Goal: Task Accomplishment & Management: Manage account settings

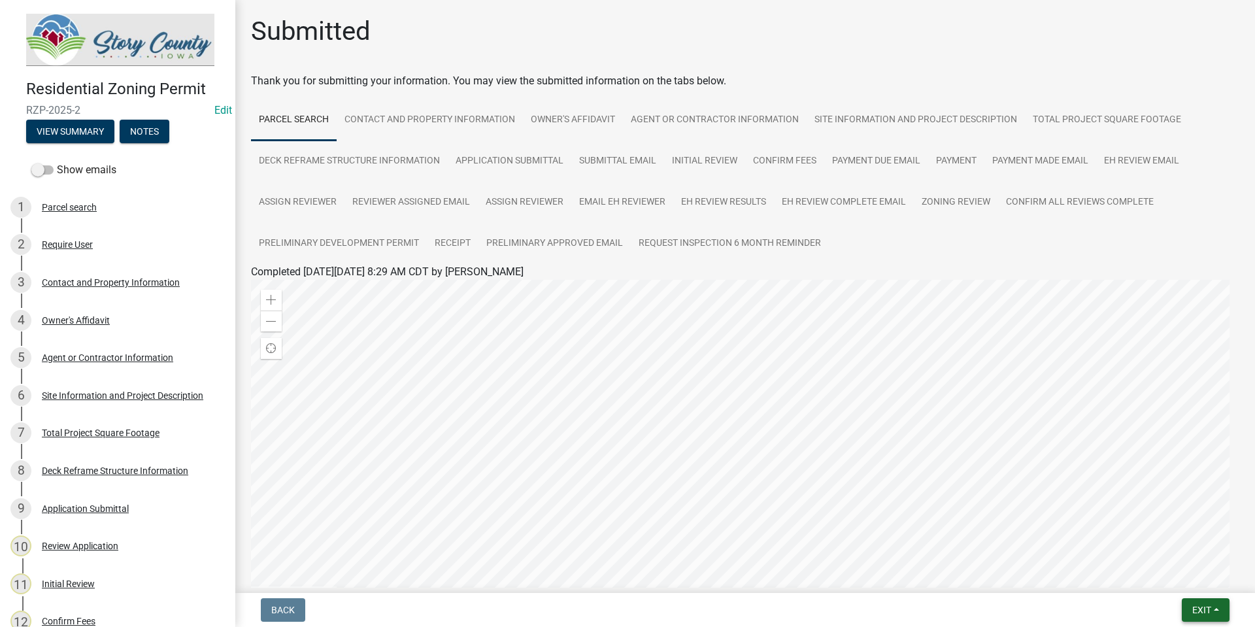
click at [1213, 607] on button "Exit" at bounding box center [1206, 610] width 48 height 24
click at [146, 46] on img at bounding box center [120, 40] width 188 height 52
click at [131, 33] on img at bounding box center [120, 40] width 188 height 52
click at [97, 126] on button "View Summary" at bounding box center [70, 132] width 88 height 24
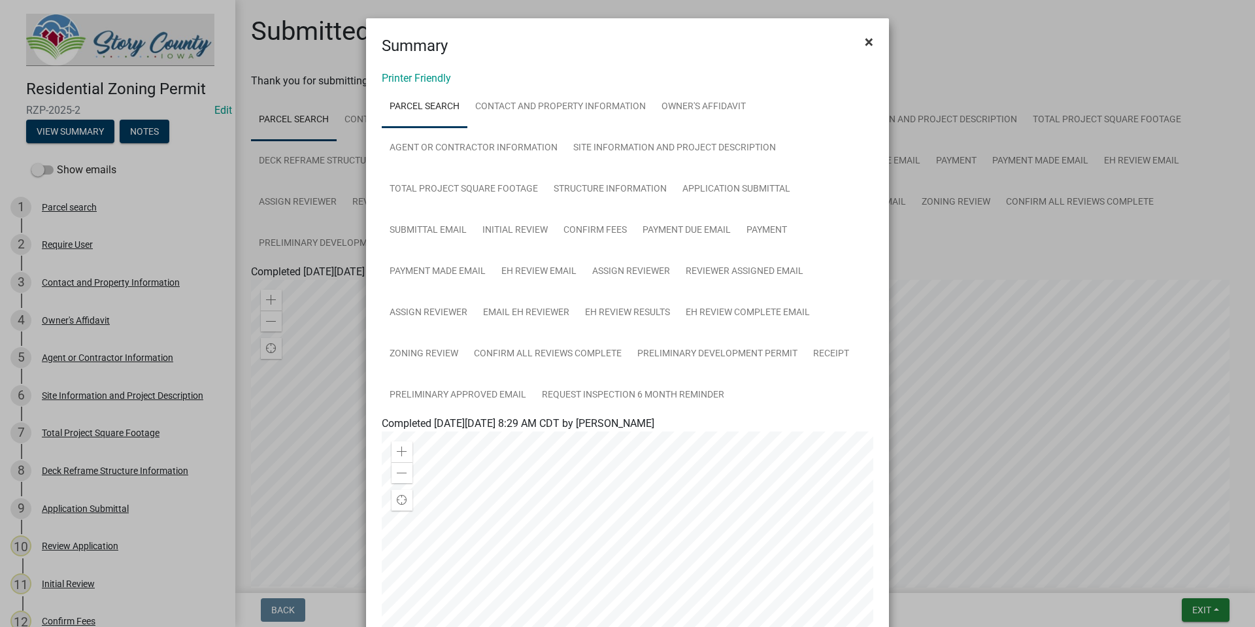
click at [865, 44] on span "×" at bounding box center [869, 42] width 8 height 18
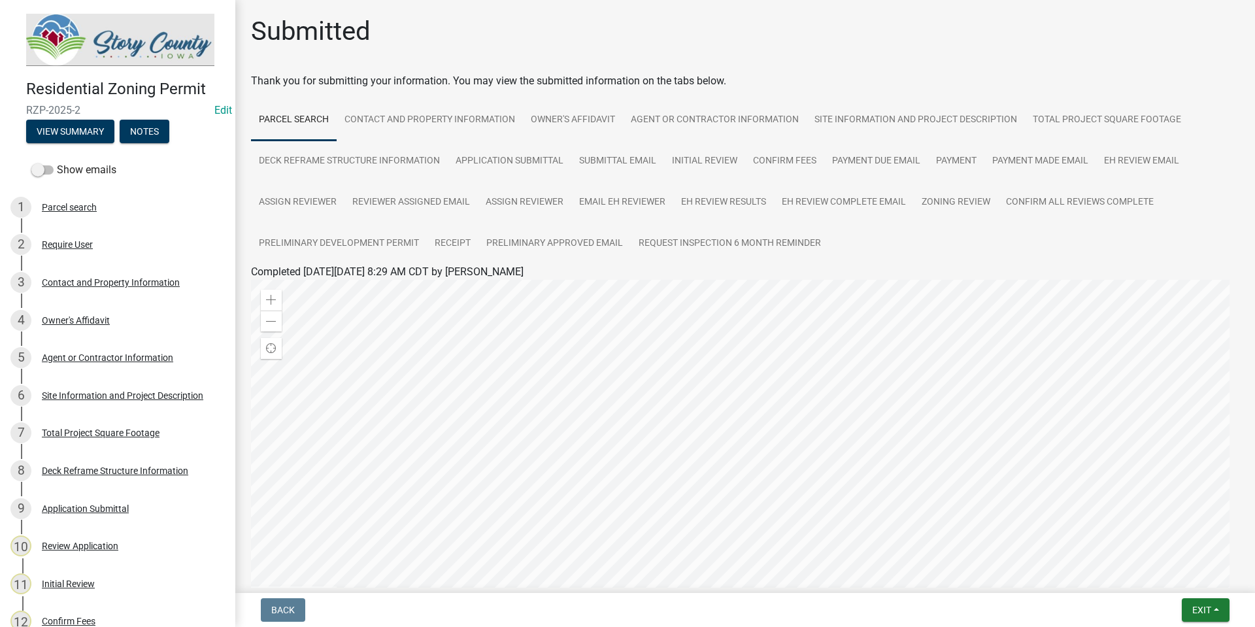
click at [88, 37] on img at bounding box center [120, 40] width 188 height 52
click at [54, 41] on img at bounding box center [120, 40] width 188 height 52
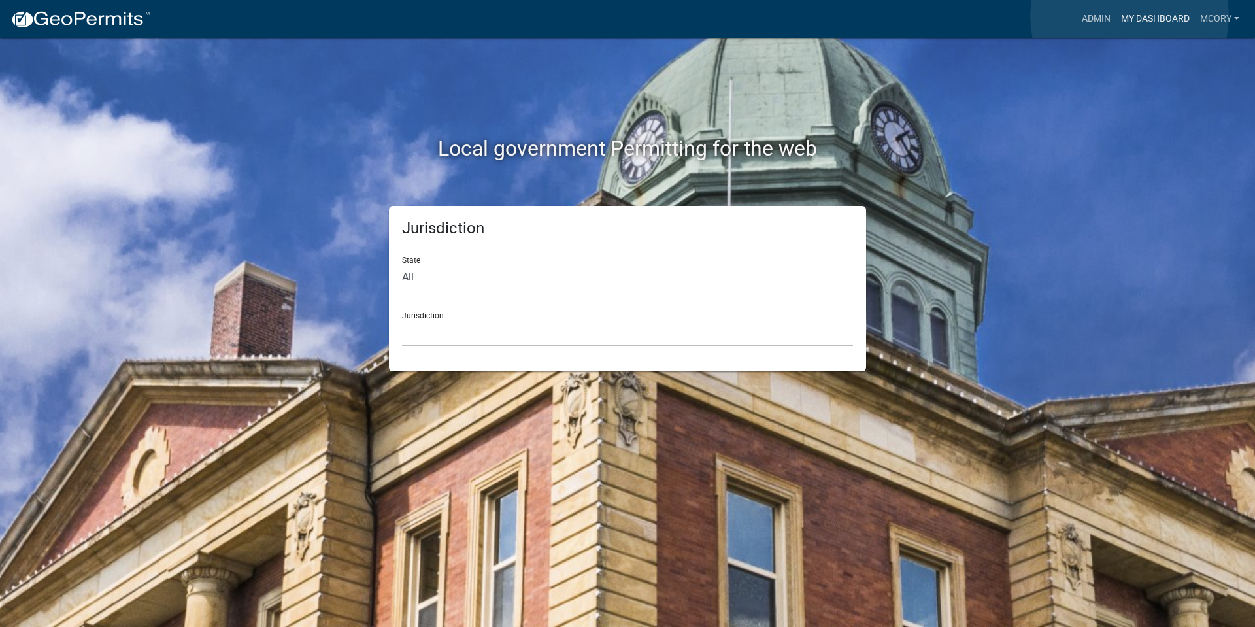
click at [1130, 16] on link "My Dashboard" at bounding box center [1155, 19] width 79 height 25
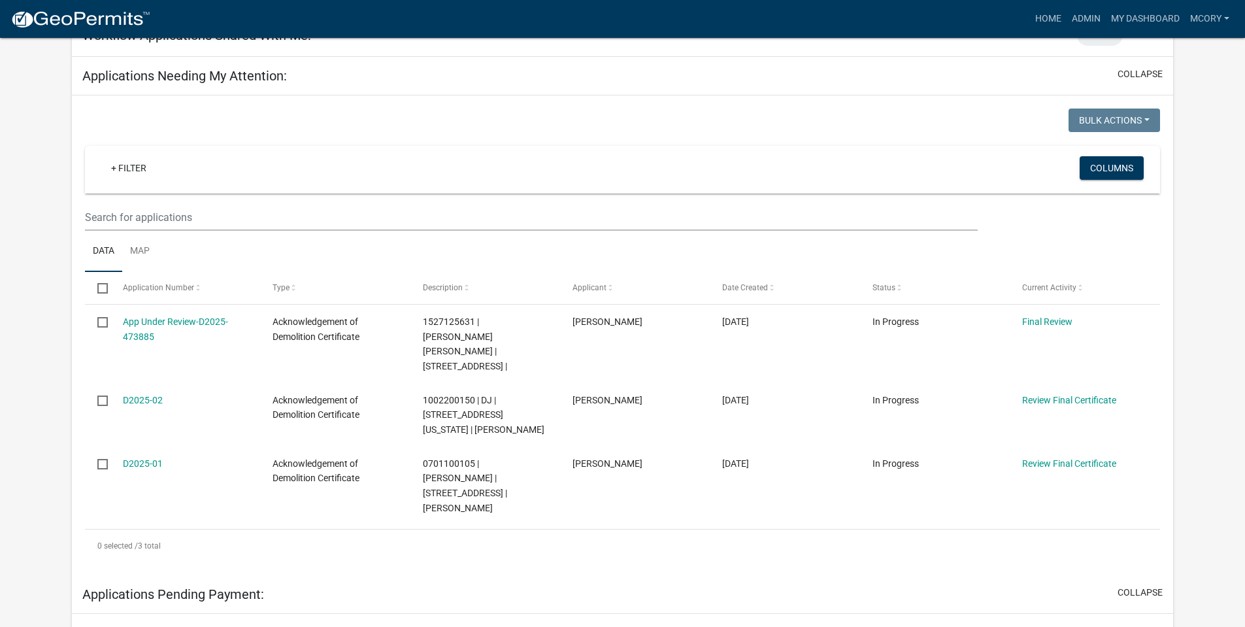
scroll to position [196, 0]
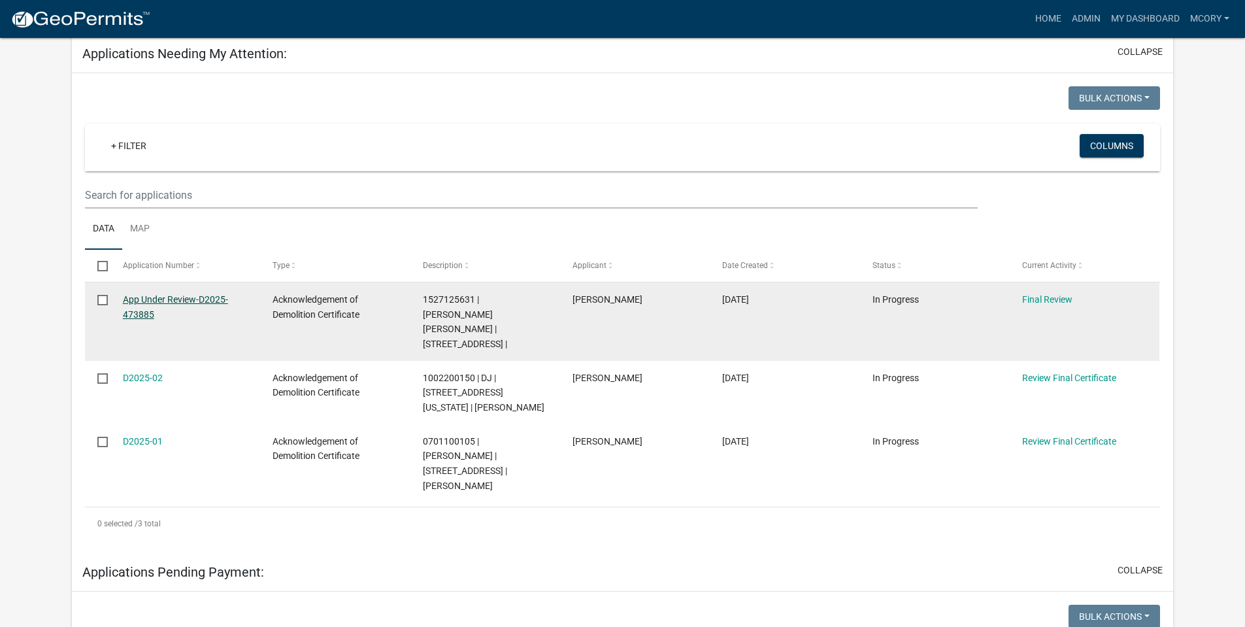
click at [183, 301] on link "App Under Review-D2025-473885" at bounding box center [175, 306] width 105 height 25
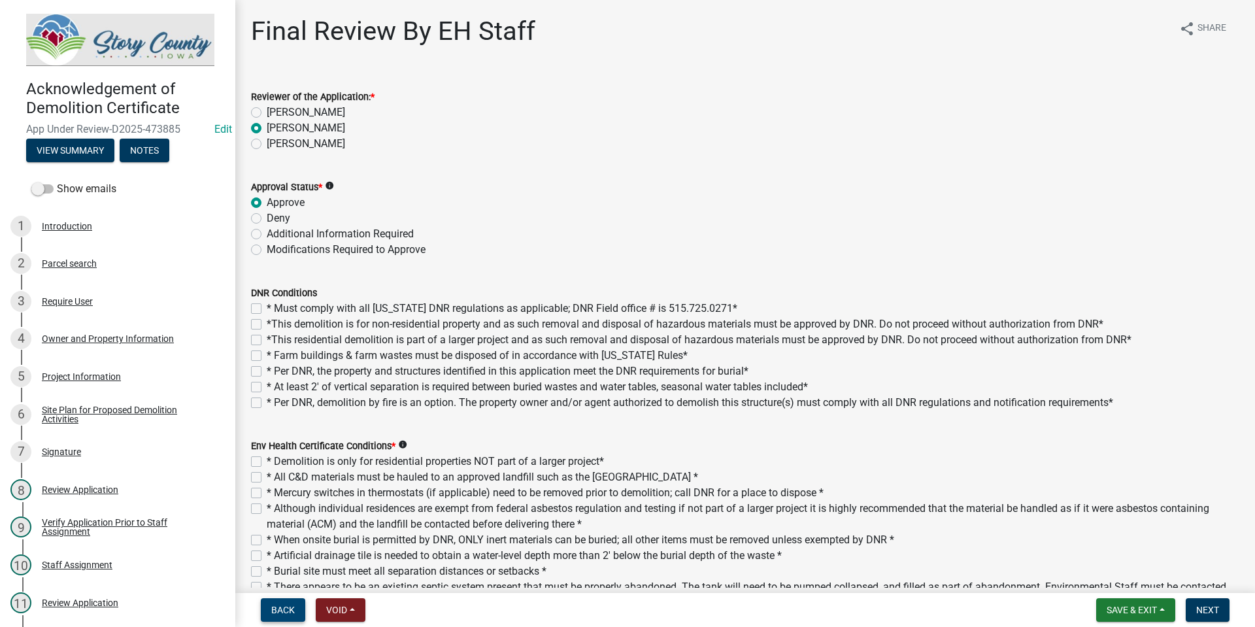
click at [290, 611] on span "Back" at bounding box center [283, 610] width 24 height 10
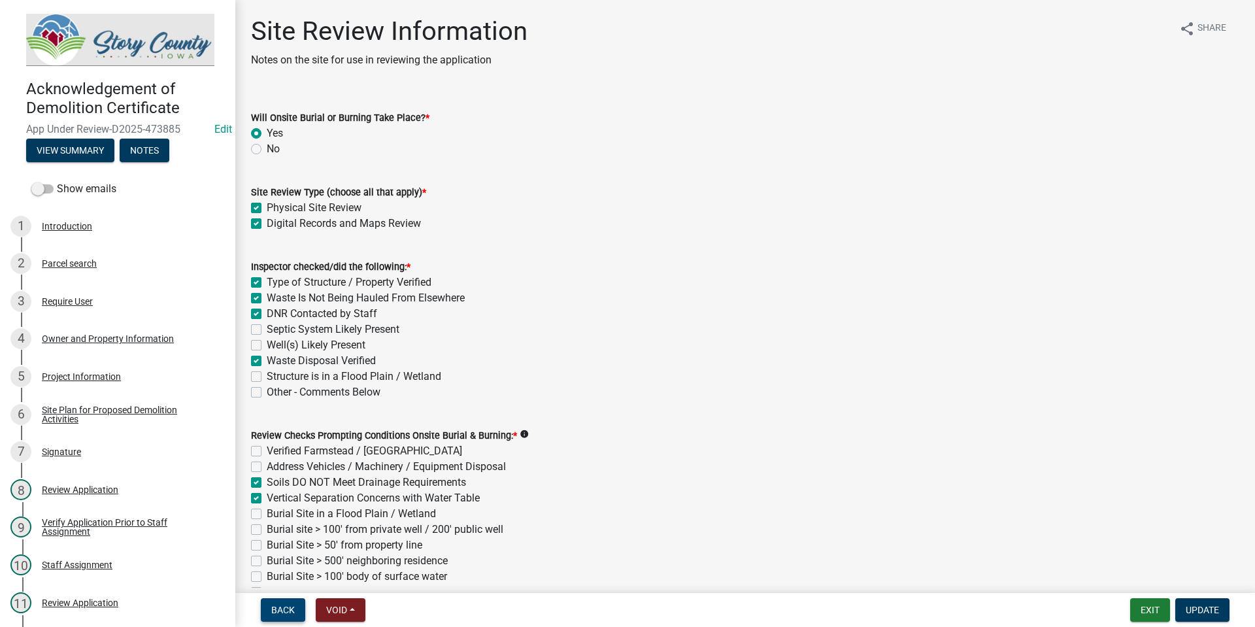
click at [278, 616] on button "Back" at bounding box center [283, 610] width 44 height 24
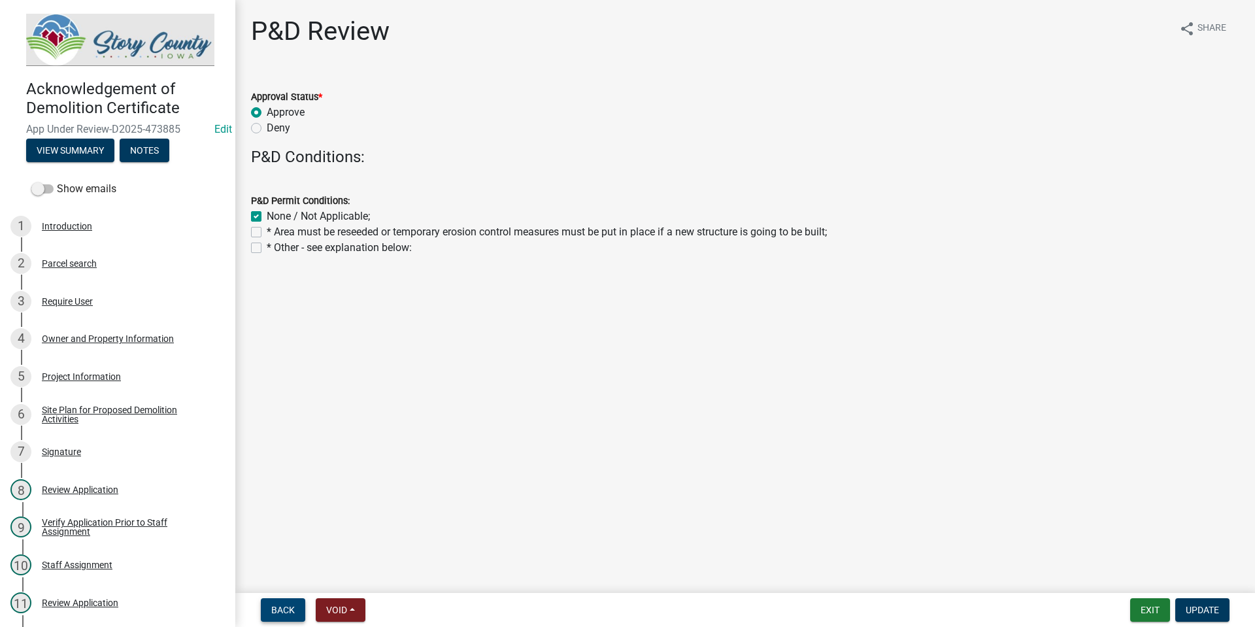
click at [280, 611] on span "Back" at bounding box center [283, 610] width 24 height 10
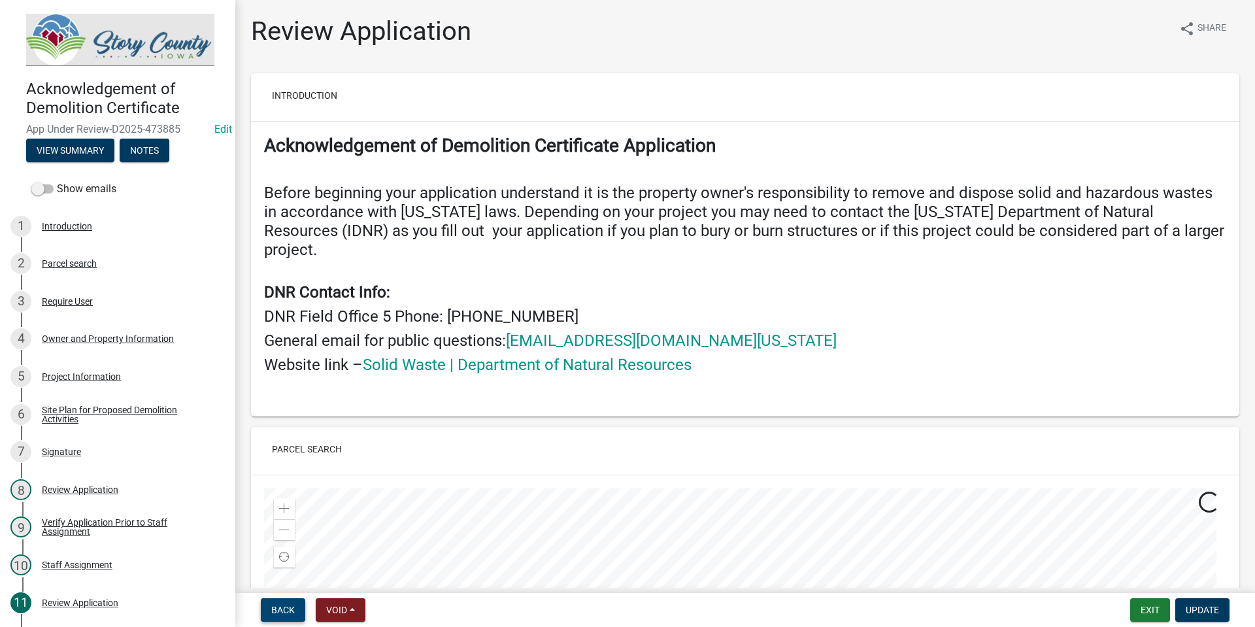
click at [278, 613] on span "Back" at bounding box center [283, 610] width 24 height 10
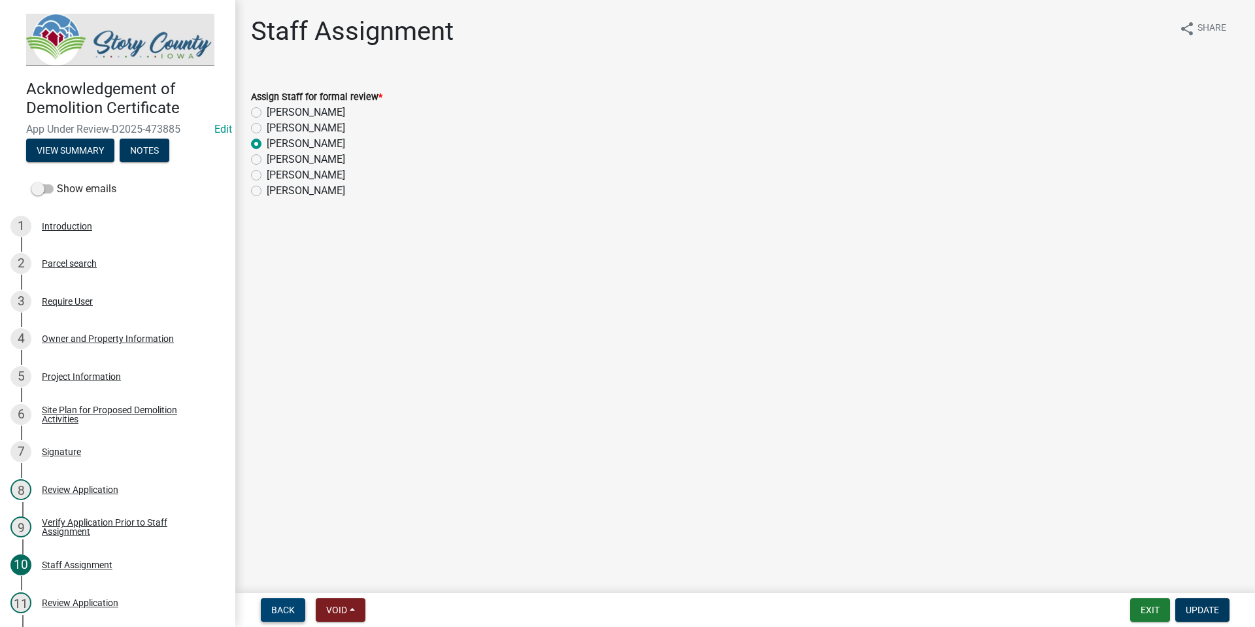
click at [278, 613] on span "Back" at bounding box center [283, 610] width 24 height 10
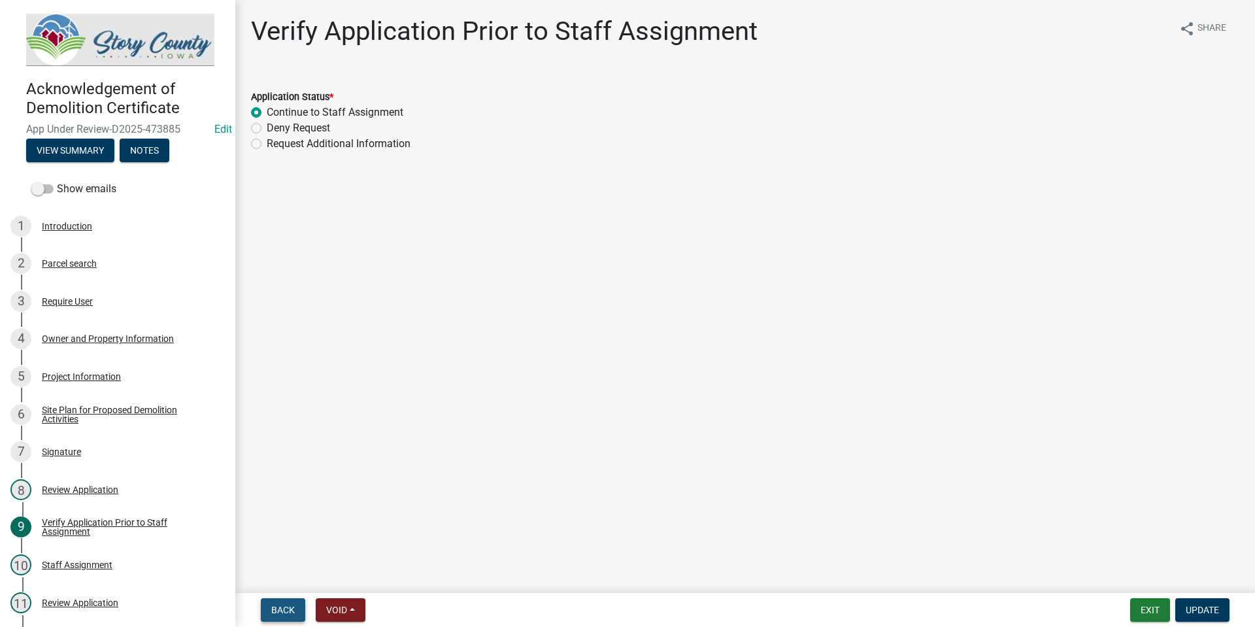
click at [278, 613] on span "Back" at bounding box center [283, 610] width 24 height 10
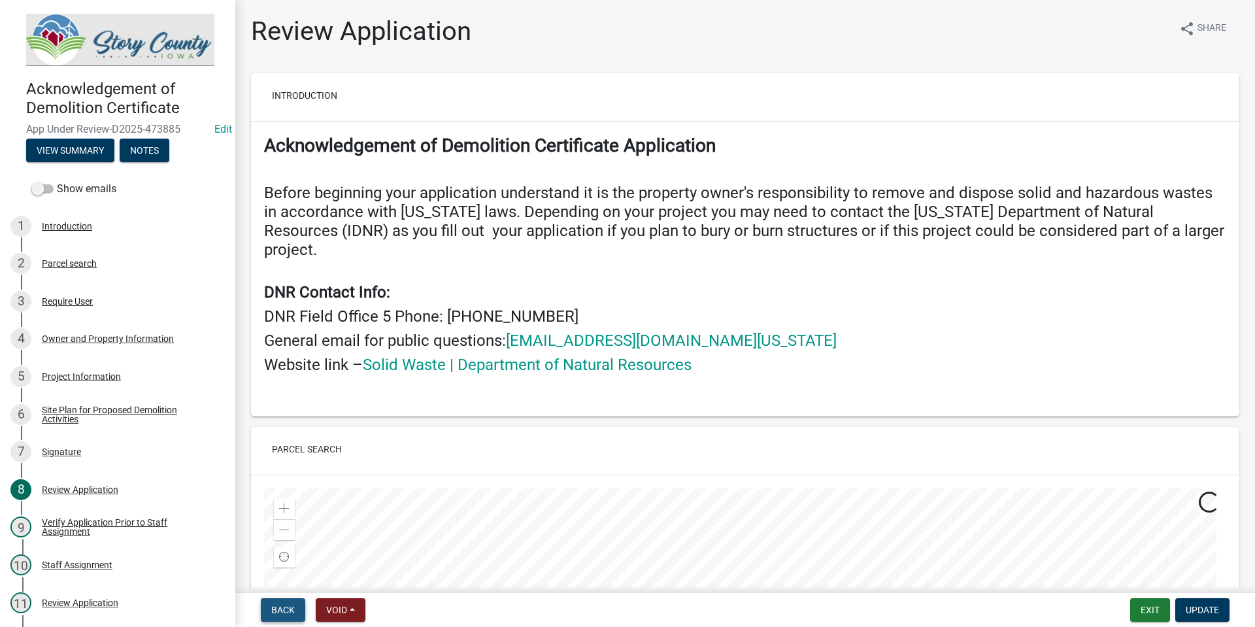
click at [278, 613] on span "Back" at bounding box center [283, 610] width 24 height 10
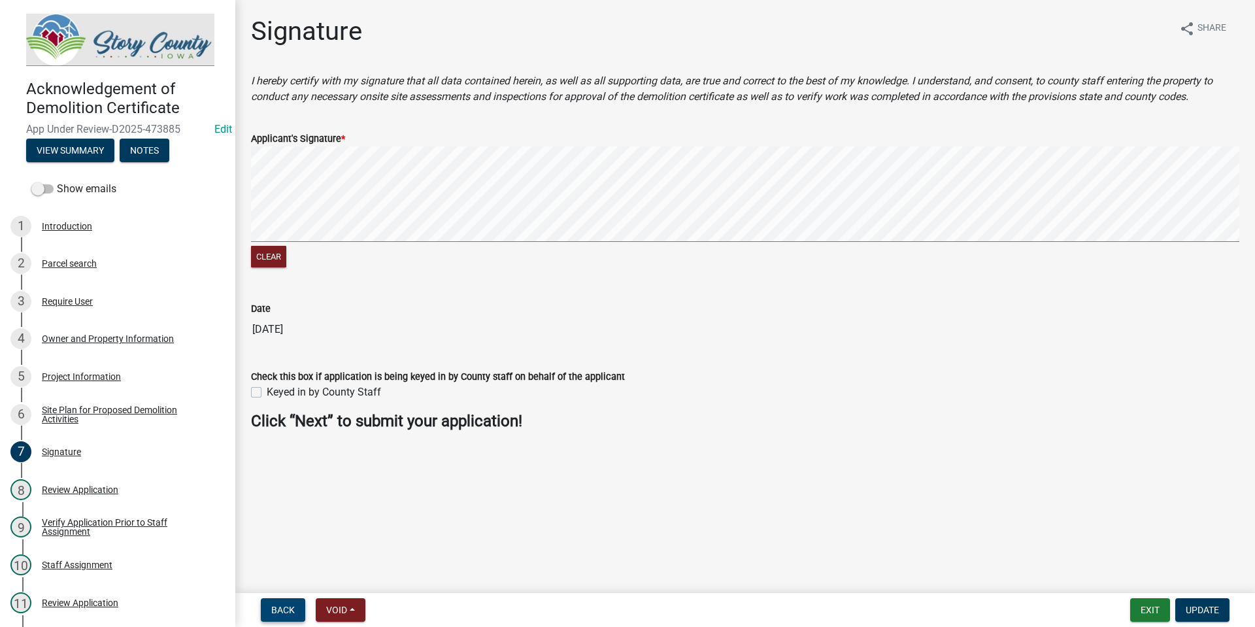
click at [278, 613] on span "Back" at bounding box center [283, 610] width 24 height 10
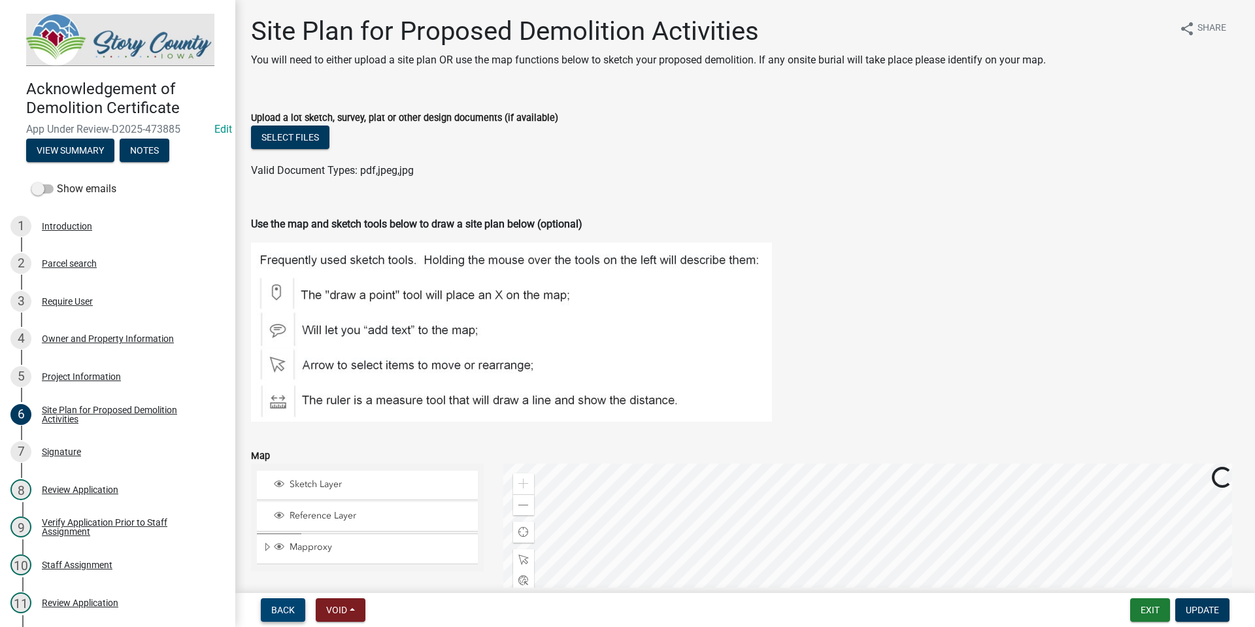
click at [278, 613] on span "Back" at bounding box center [283, 610] width 24 height 10
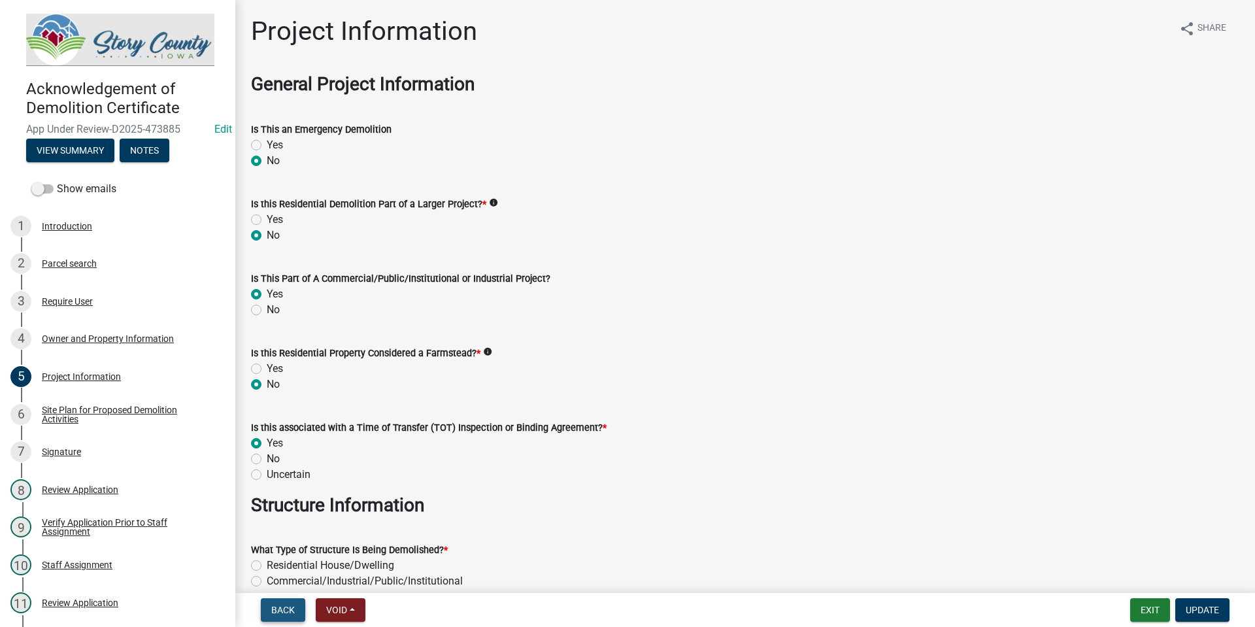
click at [278, 613] on span "Back" at bounding box center [283, 610] width 24 height 10
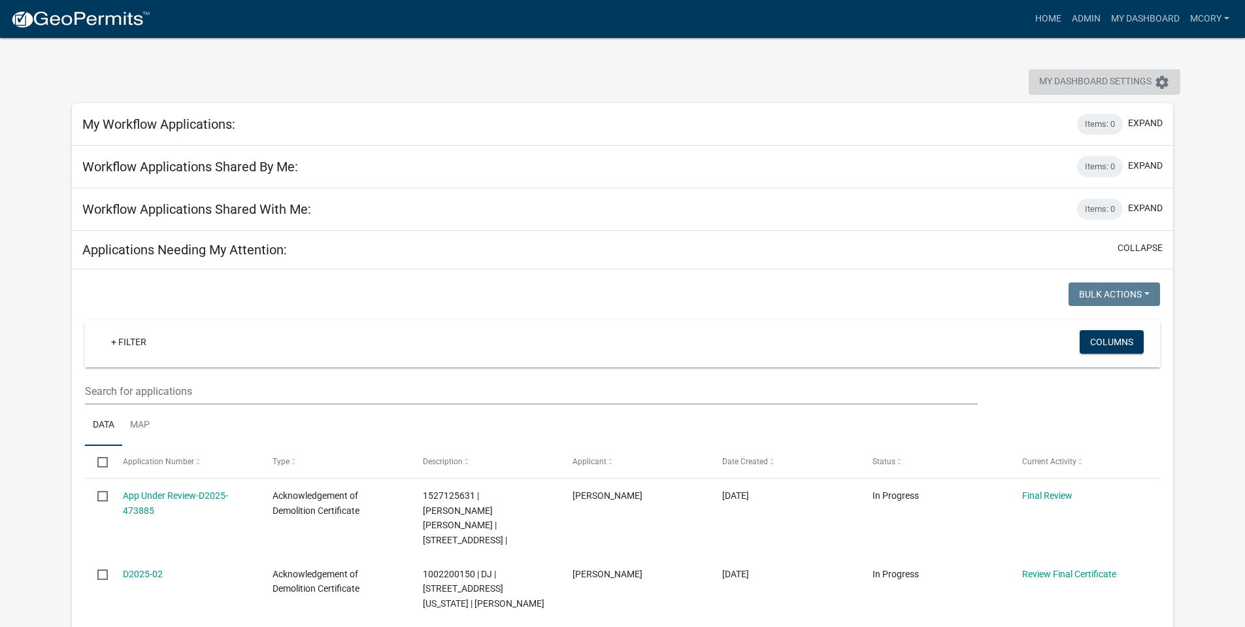
click at [1160, 80] on icon "settings" at bounding box center [1162, 83] width 16 height 16
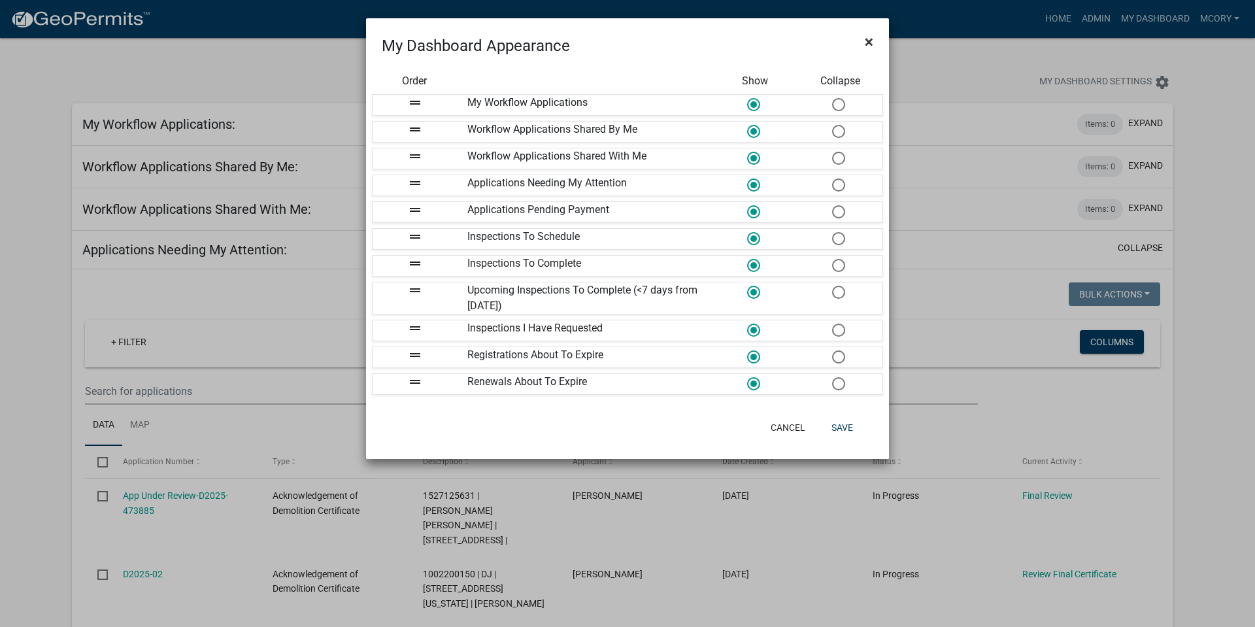
click at [866, 42] on span "×" at bounding box center [869, 42] width 8 height 18
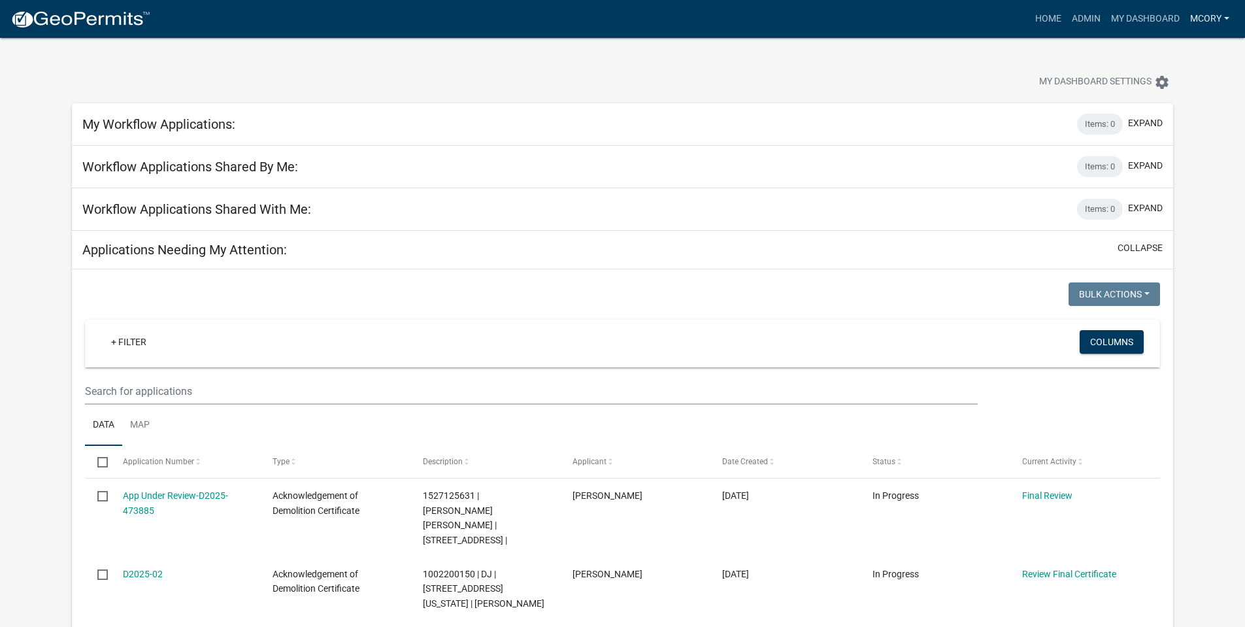
click at [1197, 23] on link "mcory" at bounding box center [1210, 19] width 50 height 25
click at [1167, 80] on link "Account" at bounding box center [1182, 84] width 105 height 31
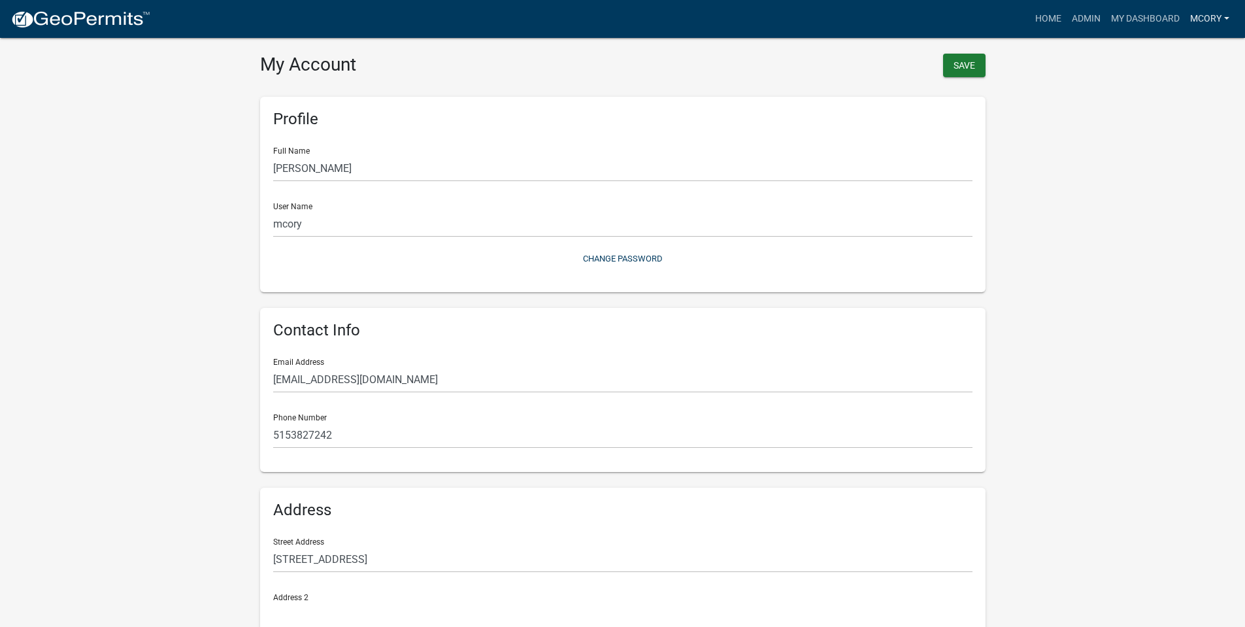
click at [1210, 17] on link "mcory" at bounding box center [1210, 19] width 50 height 25
click at [1166, 59] on link "Admin" at bounding box center [1182, 53] width 105 height 31
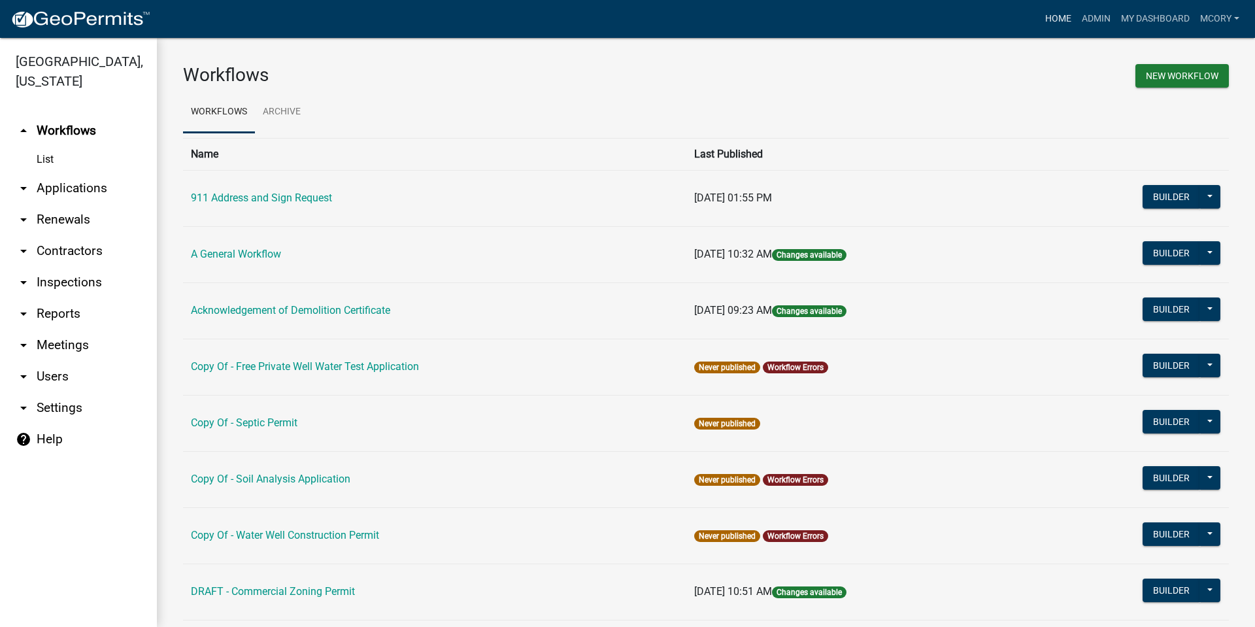
click at [1048, 22] on link "Home" at bounding box center [1058, 19] width 37 height 25
